Goal: Task Accomplishment & Management: Use online tool/utility

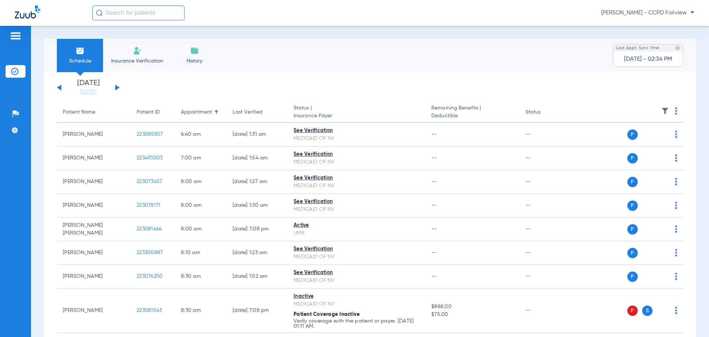
click at [667, 11] on span "[PERSON_NAME] - CCPD Fairview" at bounding box center [648, 12] width 93 height 7
click at [667, 23] on button "Account Selection" at bounding box center [666, 26] width 53 height 15
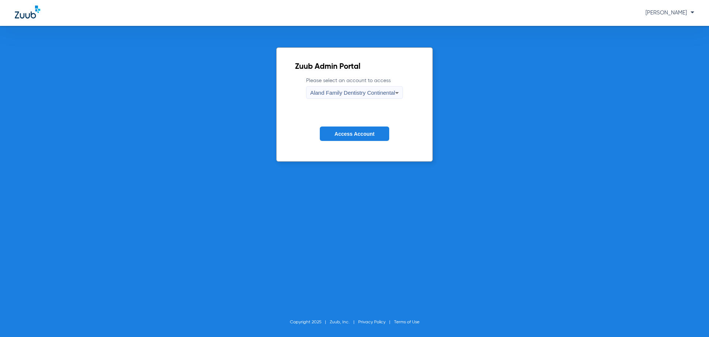
click at [375, 85] on label "Please select an account to access Aland Family Dentistry Continental" at bounding box center [354, 88] width 97 height 22
click at [377, 91] on span "Aland Family Dentistry Continental" at bounding box center [352, 92] width 85 height 6
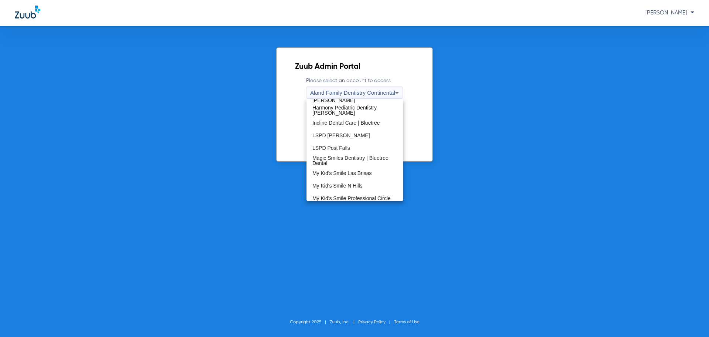
scroll to position [148, 0]
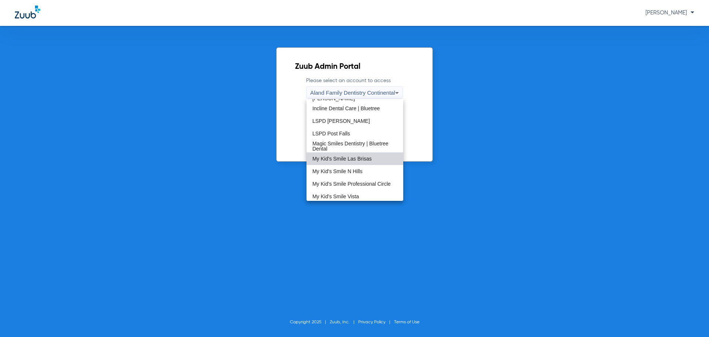
click at [362, 153] on mat-option "My Kid's Smile Las Brisas" at bounding box center [355, 158] width 97 height 13
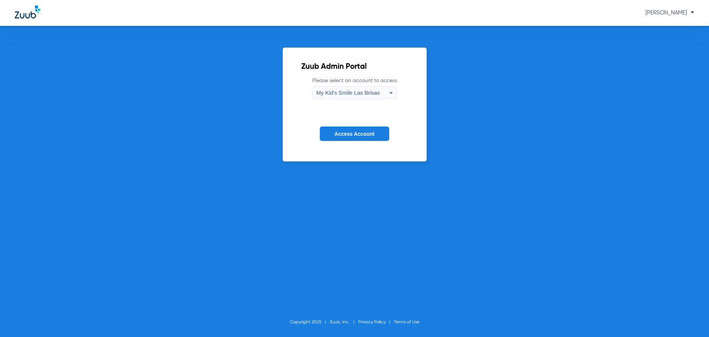
click at [355, 138] on button "Access Account" at bounding box center [354, 133] width 69 height 14
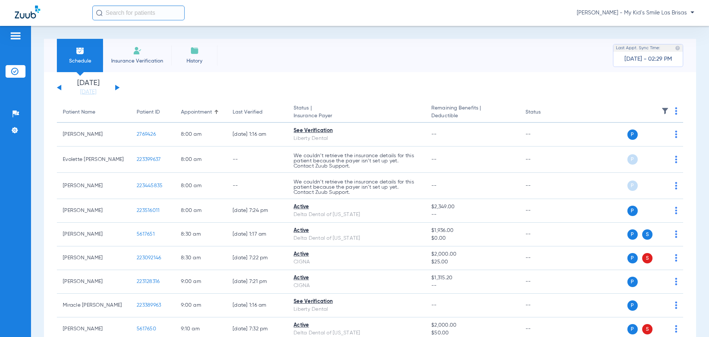
click at [116, 86] on button at bounding box center [117, 88] width 4 height 6
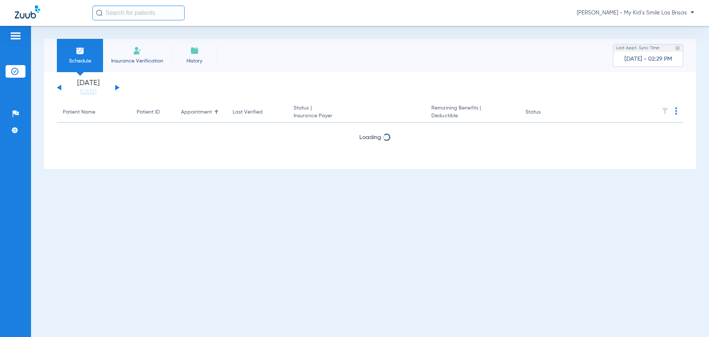
click at [116, 86] on button at bounding box center [117, 88] width 4 height 6
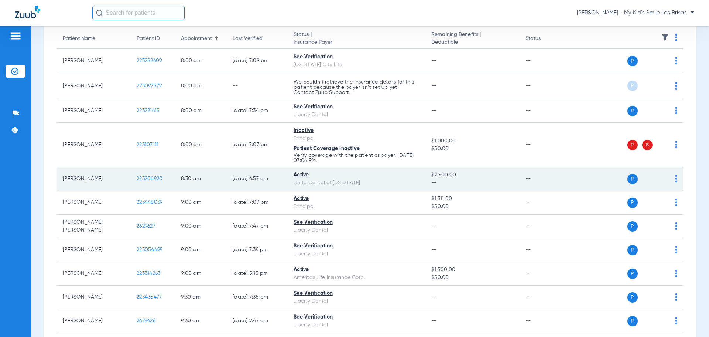
scroll to position [74, 0]
click at [675, 177] on img at bounding box center [676, 177] width 2 height 7
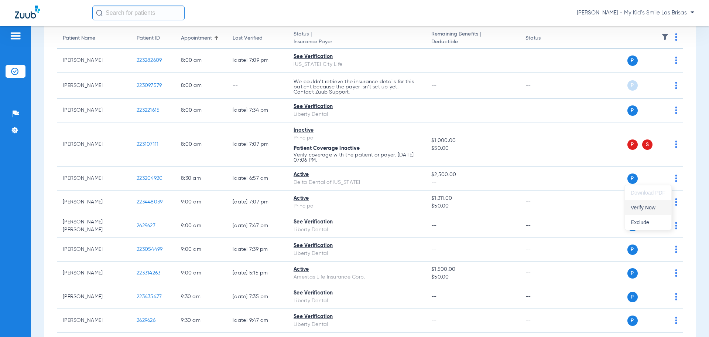
click at [655, 205] on span "Verify Now" at bounding box center [648, 207] width 35 height 5
click at [637, 9] on div "[PERSON_NAME] - My Kid's Smile Las Brisas" at bounding box center [393, 13] width 602 height 15
click at [640, 13] on span "[PERSON_NAME] - My Kid's Smile Las Brisas" at bounding box center [636, 12] width 118 height 7
click at [665, 27] on span "Account Selection" at bounding box center [666, 26] width 41 height 5
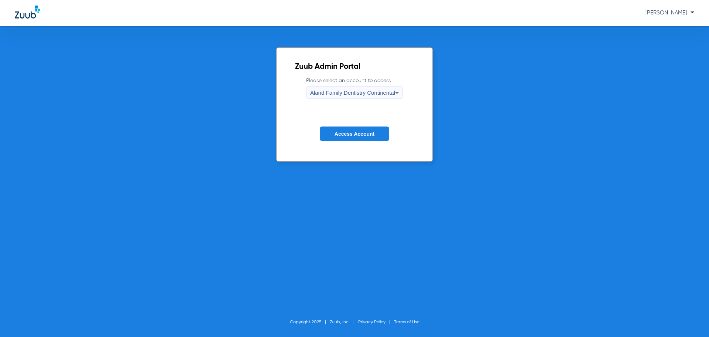
click at [360, 89] on div "Aland Family Dentistry Continental" at bounding box center [352, 92] width 85 height 13
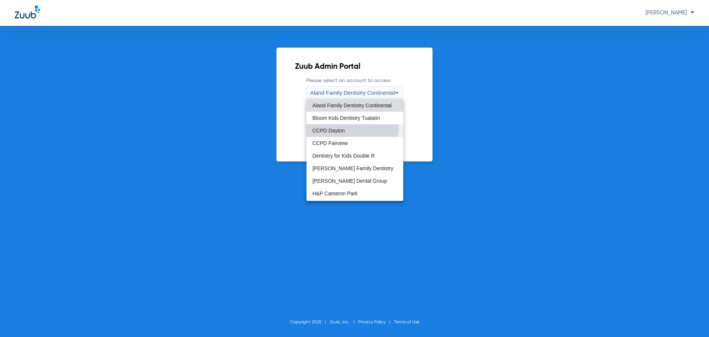
click at [351, 127] on mat-option "CCPD Dayton" at bounding box center [355, 130] width 97 height 13
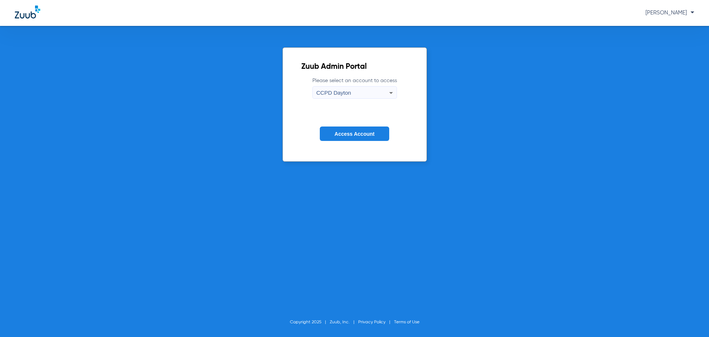
click at [348, 136] on span "Access Account" at bounding box center [355, 134] width 40 height 6
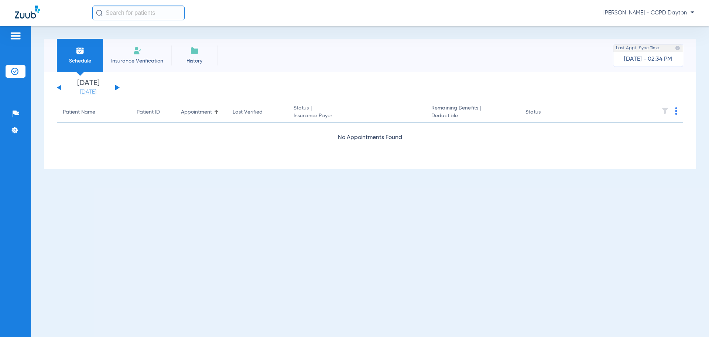
click at [95, 93] on link "[DATE]" at bounding box center [88, 91] width 44 height 7
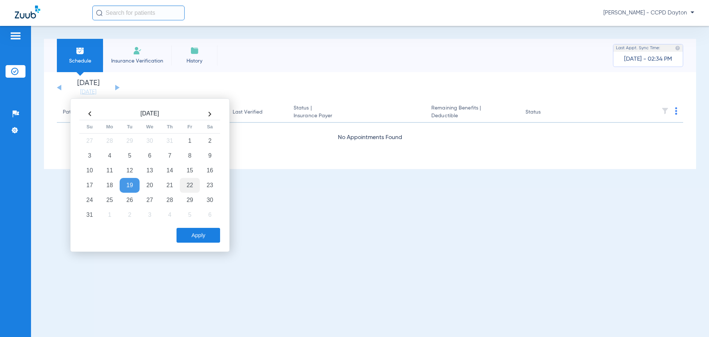
click at [185, 184] on td "22" at bounding box center [190, 185] width 20 height 15
click at [192, 237] on button "Apply" at bounding box center [199, 235] width 44 height 15
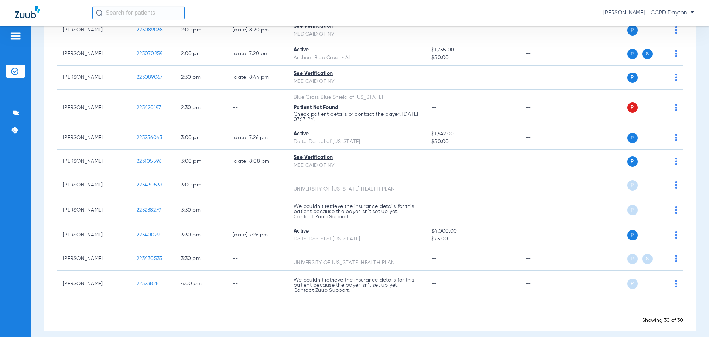
scroll to position [628, 0]
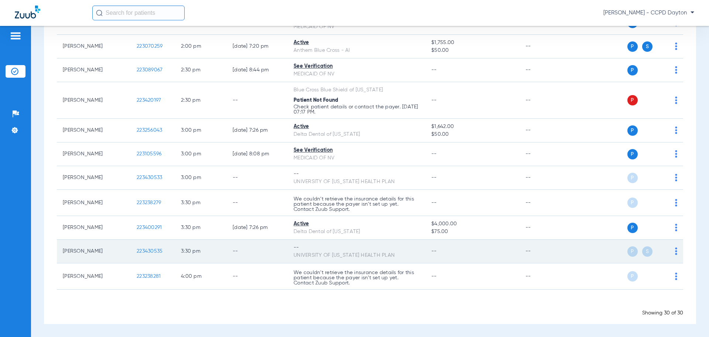
click at [669, 252] on div "P S" at bounding box center [624, 251] width 108 height 10
click at [675, 252] on img at bounding box center [676, 250] width 2 height 7
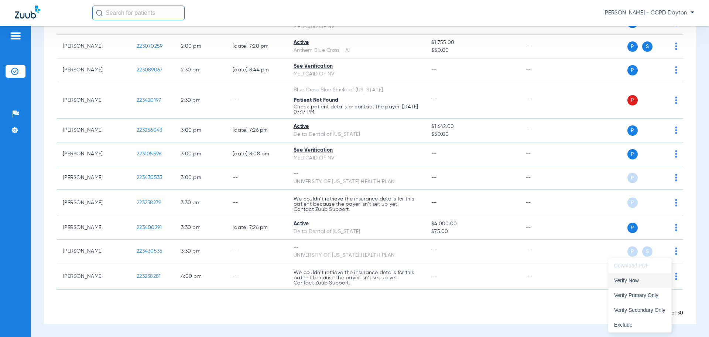
click at [645, 280] on span "Verify Now" at bounding box center [640, 280] width 51 height 5
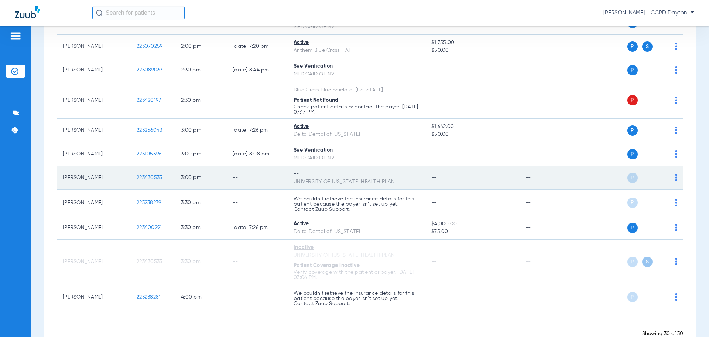
drag, startPoint x: 673, startPoint y: 175, endPoint x: 671, endPoint y: 180, distance: 4.9
click at [673, 175] on td "P S" at bounding box center [627, 178] width 114 height 24
click at [675, 181] on img at bounding box center [676, 177] width 2 height 7
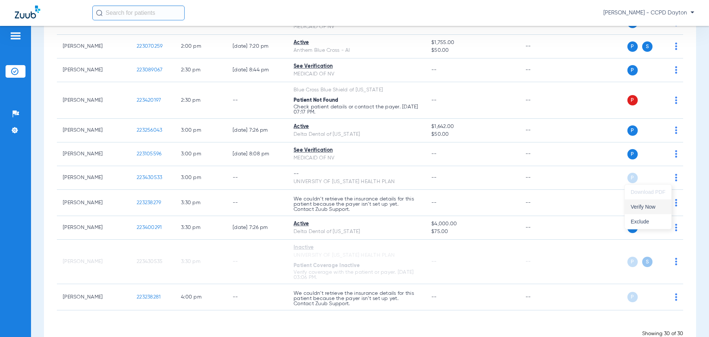
click at [651, 207] on span "Verify Now" at bounding box center [648, 206] width 35 height 5
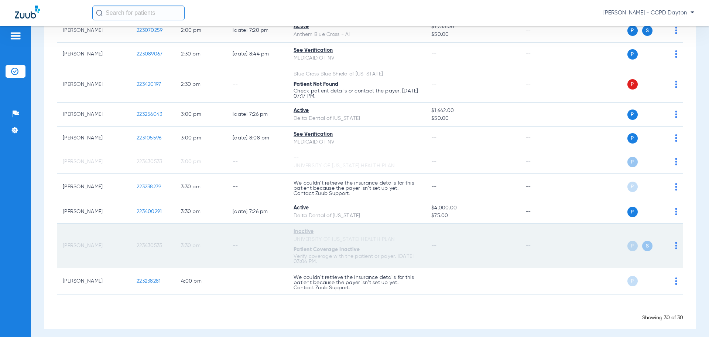
scroll to position [649, 0]
